Goal: Complete application form

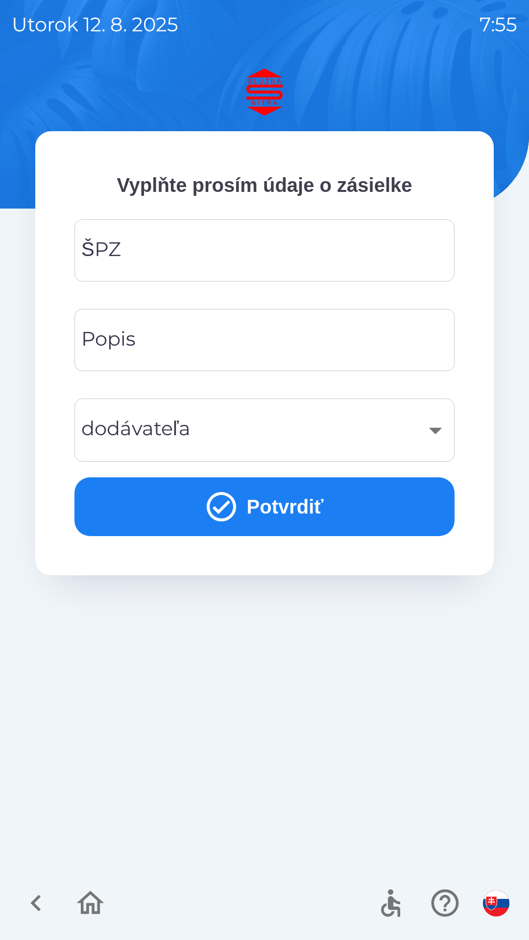
click at [266, 260] on input "ŠPZ" at bounding box center [264, 250] width 357 height 39
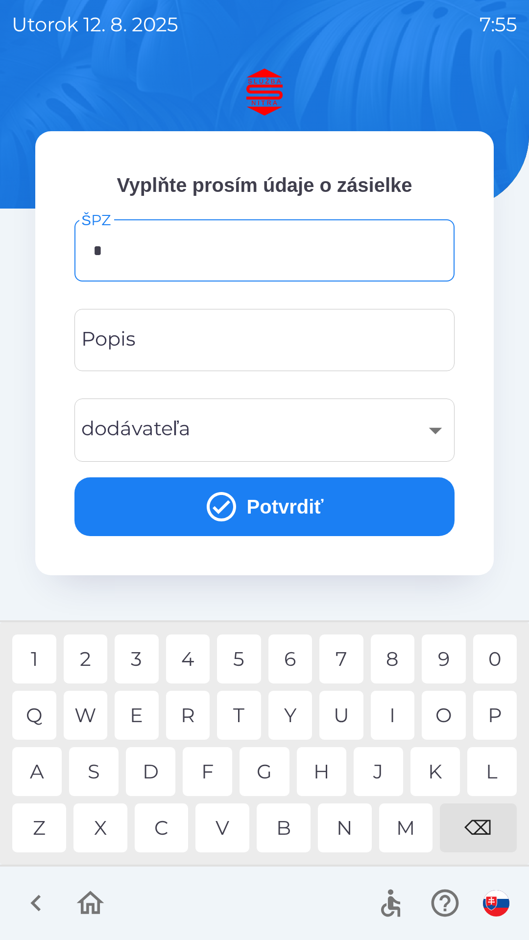
click at [496, 714] on div "P" at bounding box center [495, 715] width 44 height 49
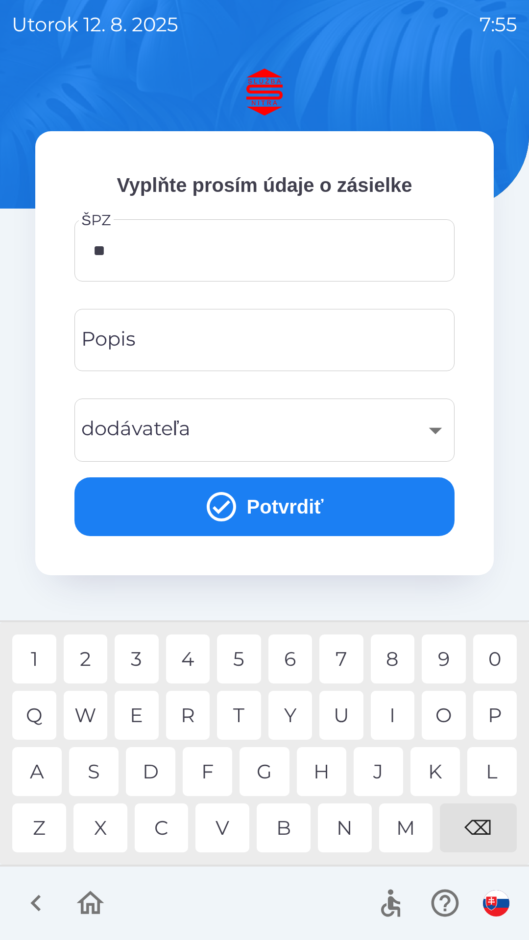
click at [431, 708] on div "O" at bounding box center [444, 715] width 44 height 49
click at [295, 667] on div "6" at bounding box center [290, 659] width 44 height 49
type input "*******"
click at [407, 818] on div "M" at bounding box center [406, 828] width 54 height 49
click at [286, 347] on input "Popis" at bounding box center [264, 340] width 357 height 39
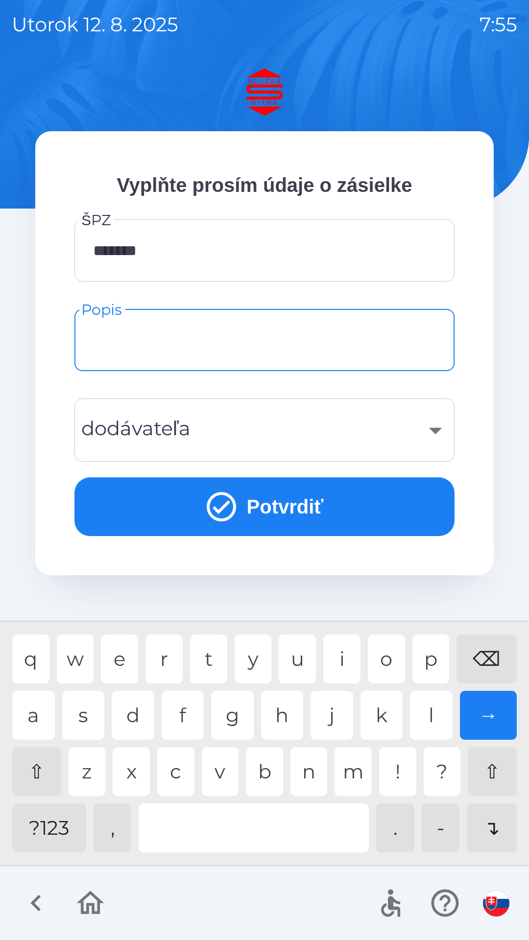
click at [287, 428] on div "​" at bounding box center [264, 430] width 357 height 40
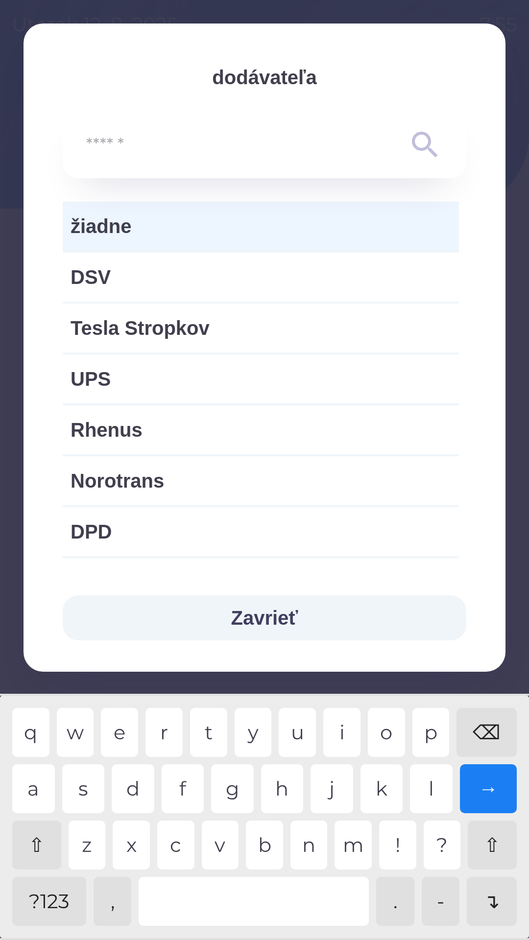
click at [271, 232] on span "žiadne" at bounding box center [261, 226] width 381 height 29
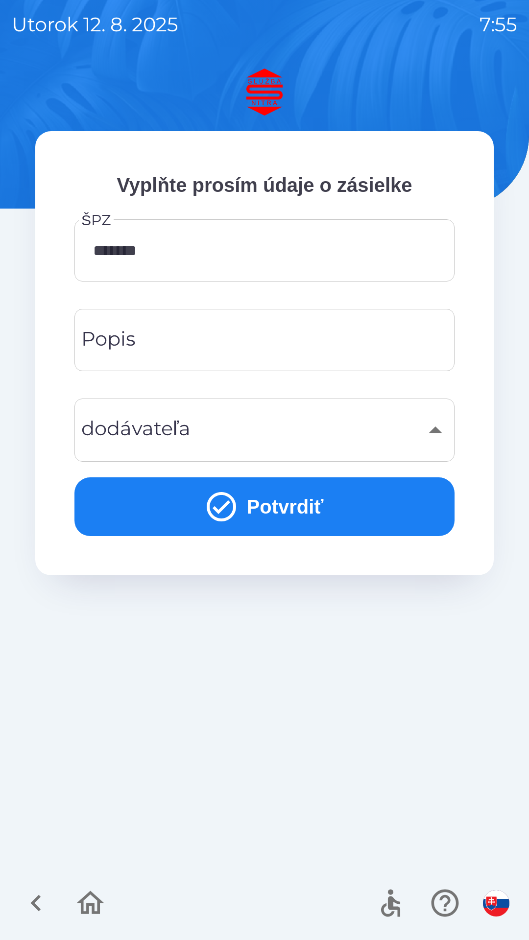
click at [263, 337] on input "Popis" at bounding box center [264, 340] width 357 height 39
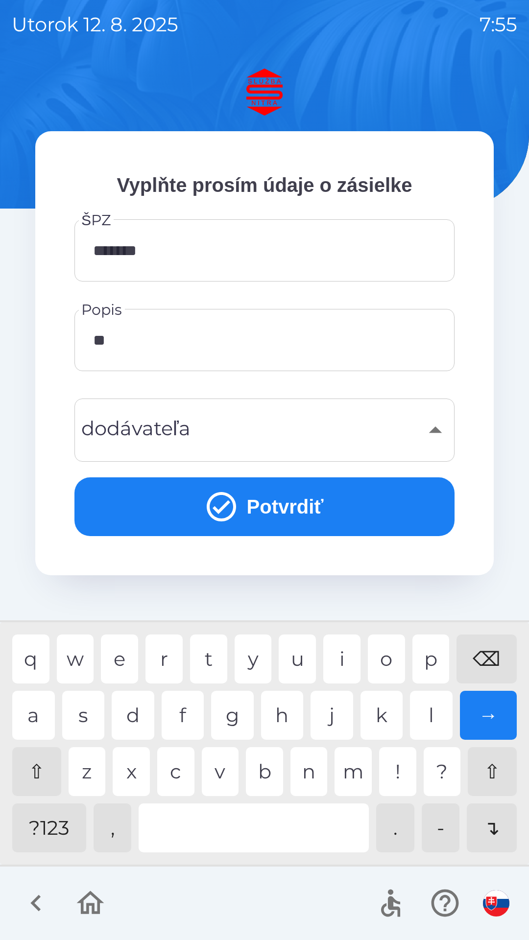
click at [291, 657] on div "u" at bounding box center [297, 659] width 37 height 49
click at [80, 714] on div "s" at bounding box center [83, 715] width 43 height 49
type input "********"
click at [331, 509] on button "Potvrdiť" at bounding box center [264, 507] width 380 height 59
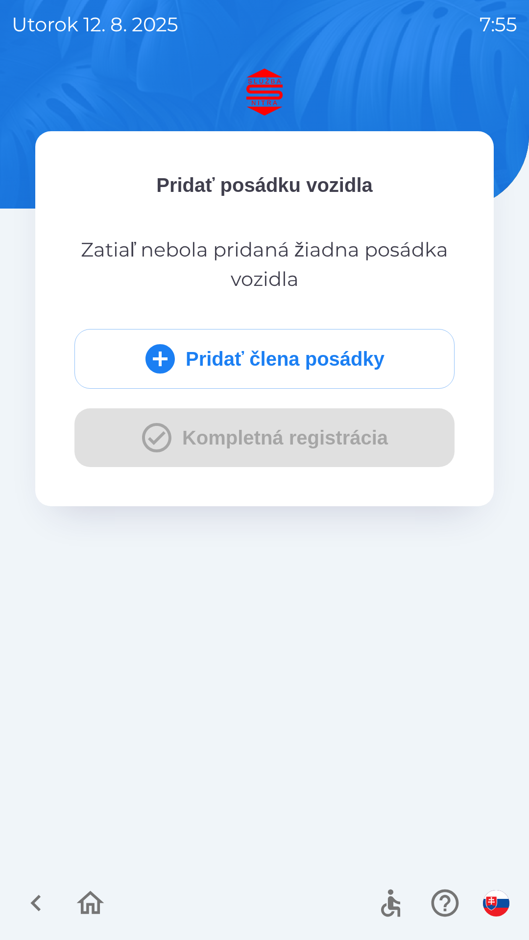
click at [352, 446] on div "Pridať člena posádky Kompletná registrácia" at bounding box center [264, 398] width 380 height 138
